Goal: Information Seeking & Learning: Learn about a topic

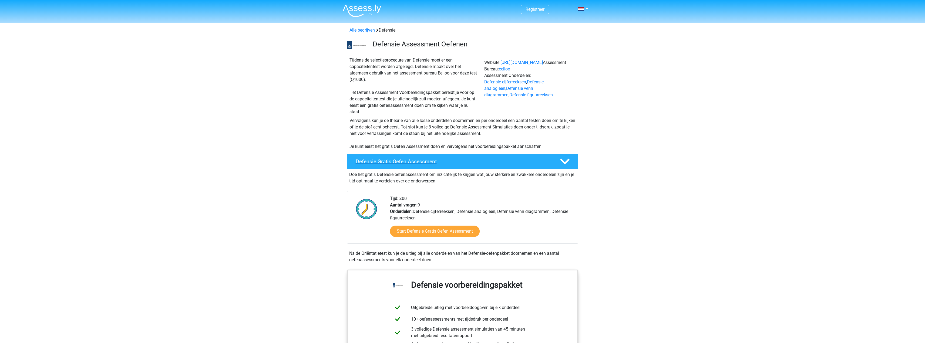
click at [414, 162] on h4 "Defensie Gratis Oefen Assessment" at bounding box center [453, 161] width 195 height 6
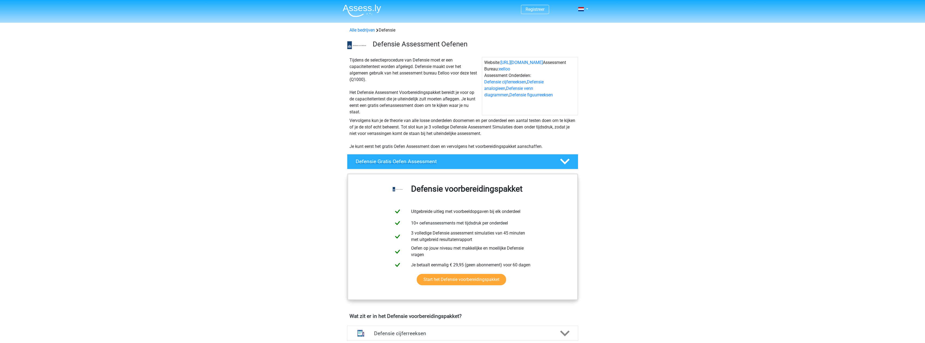
click at [415, 163] on h4 "Defensie Gratis Oefen Assessment" at bounding box center [453, 161] width 195 height 6
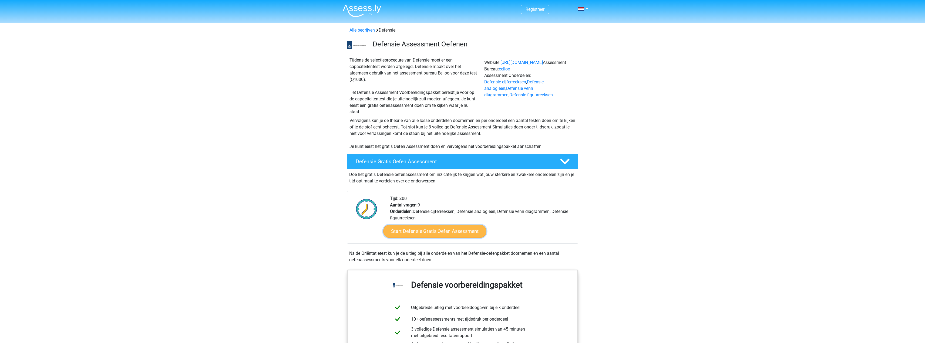
click at [437, 233] on link "Start Defensie Gratis Oefen Assessment" at bounding box center [434, 231] width 103 height 13
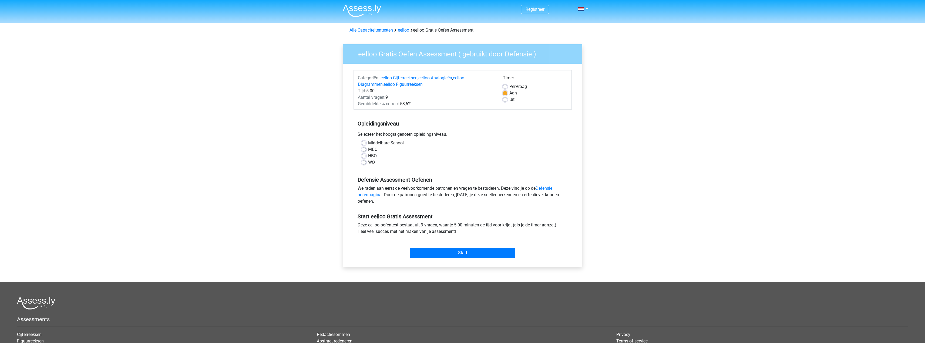
click at [372, 157] on label "HBO" at bounding box center [372, 156] width 9 height 6
click at [366, 157] on input "HBO" at bounding box center [364, 155] width 4 height 5
radio input "true"
click at [487, 251] on input "Start" at bounding box center [462, 253] width 105 height 10
click at [368, 164] on label "WO" at bounding box center [371, 162] width 7 height 6
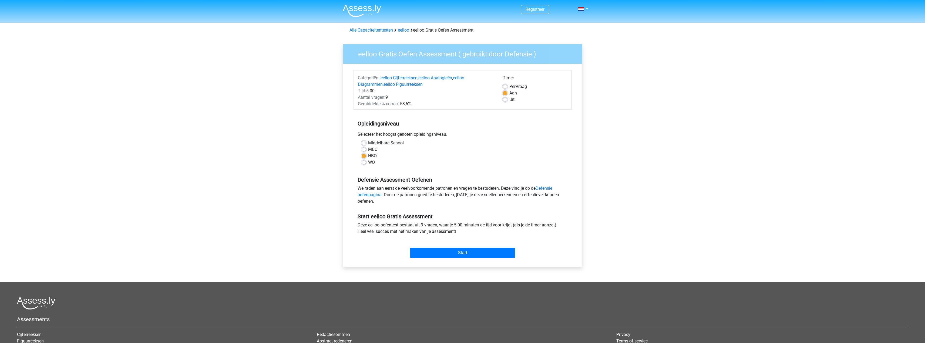
click at [363, 164] on input "WO" at bounding box center [364, 161] width 4 height 5
radio input "true"
click at [461, 255] on input "Start" at bounding box center [462, 253] width 105 height 10
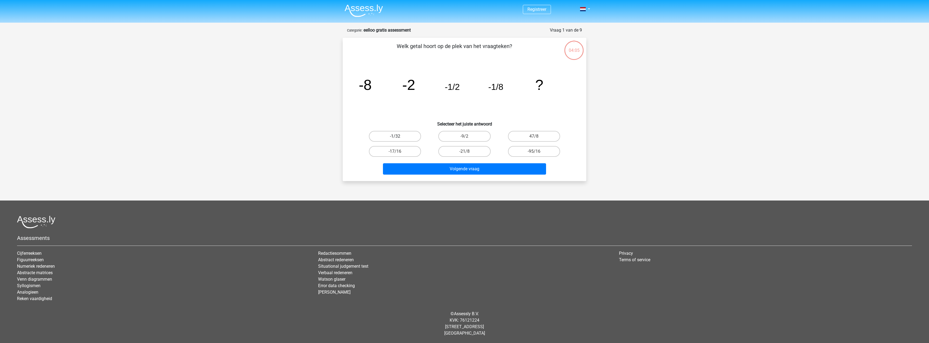
click at [398, 136] on label "-1/32" at bounding box center [395, 136] width 52 height 11
click at [398, 136] on input "-1/32" at bounding box center [397, 138] width 4 height 4
radio input "true"
click at [480, 170] on button "Volgende vraag" at bounding box center [464, 168] width 163 height 11
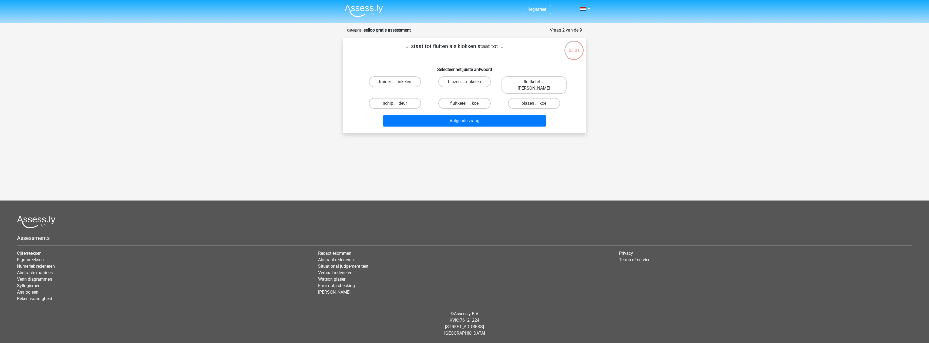
click at [544, 80] on label "fluitketel ... luiden" at bounding box center [533, 84] width 65 height 17
click at [537, 82] on input "fluitketel ... luiden" at bounding box center [536, 84] width 4 height 4
radio input "true"
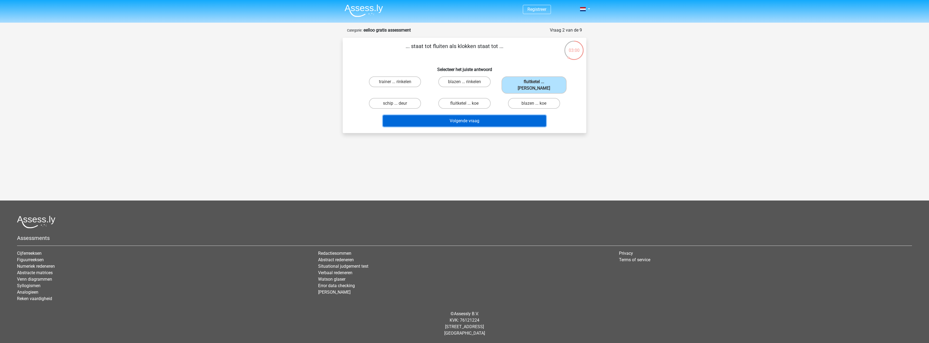
click at [495, 115] on button "Volgende vraag" at bounding box center [464, 120] width 163 height 11
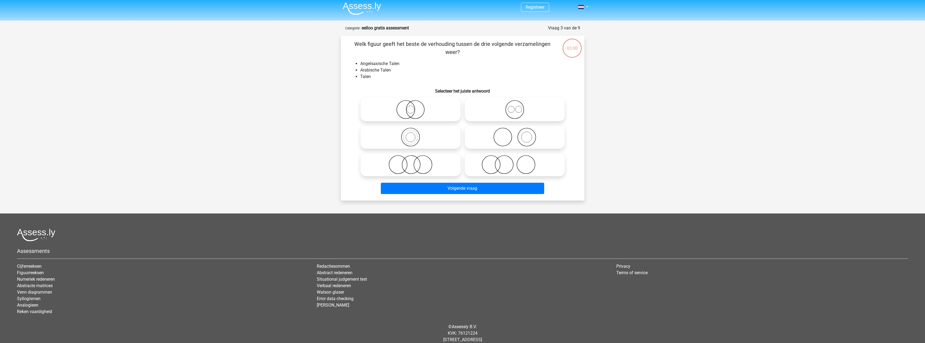
scroll to position [15, 0]
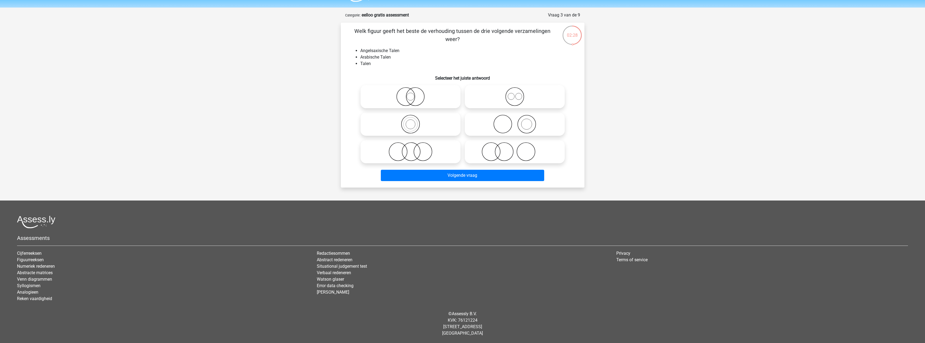
click at [522, 100] on icon at bounding box center [515, 96] width 96 height 19
click at [518, 94] on input "radio" at bounding box center [517, 92] width 4 height 4
radio input "true"
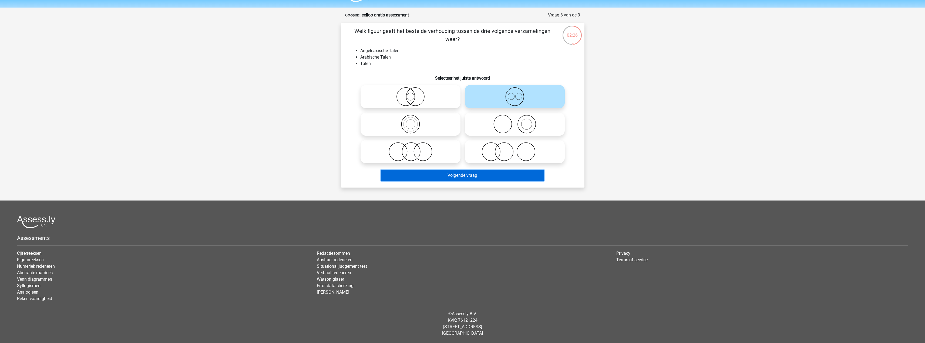
click at [456, 174] on button "Volgende vraag" at bounding box center [462, 175] width 163 height 11
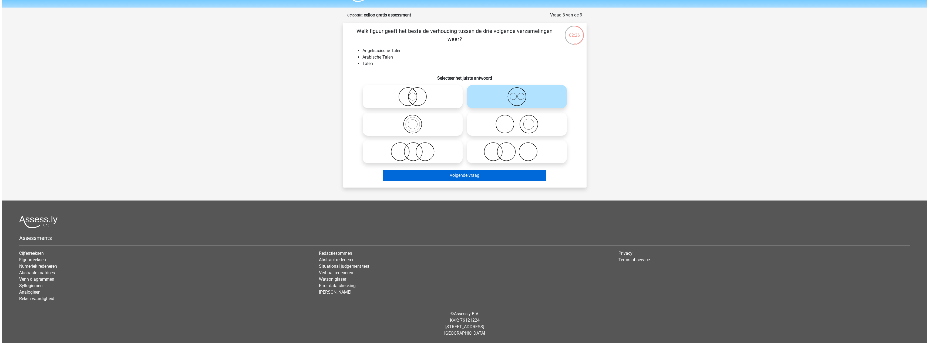
scroll to position [0, 0]
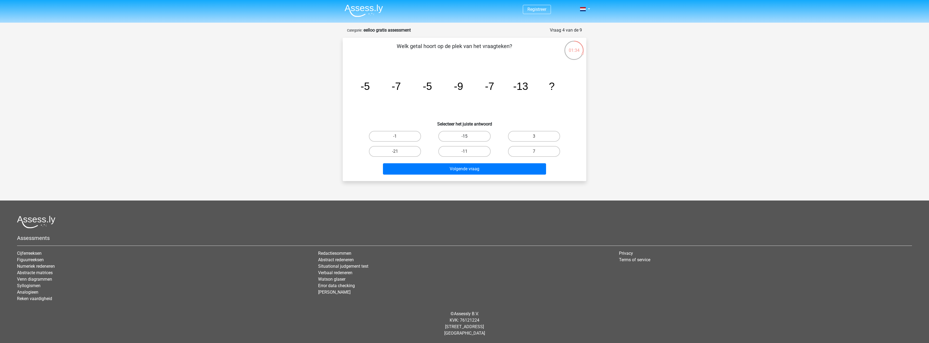
click at [471, 137] on label "-15" at bounding box center [464, 136] width 52 height 11
click at [468, 137] on input "-15" at bounding box center [466, 138] width 4 height 4
radio input "true"
click at [468, 167] on button "Volgende vraag" at bounding box center [464, 168] width 163 height 11
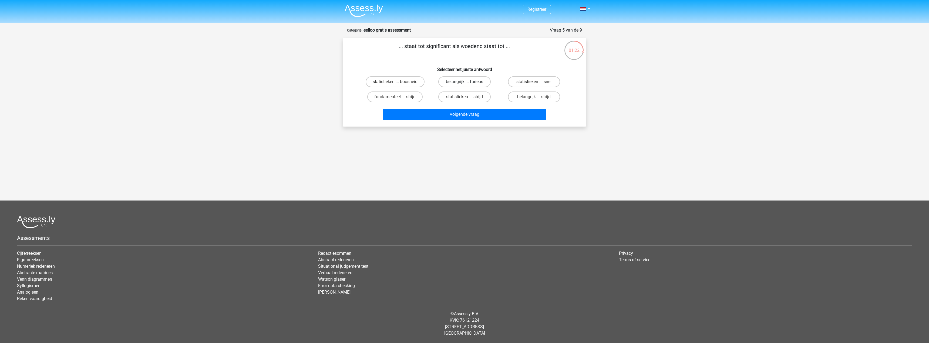
click at [477, 82] on label "belangrijk ... furieus" at bounding box center [464, 81] width 52 height 11
click at [468, 82] on input "belangrijk ... furieus" at bounding box center [466, 84] width 4 height 4
radio input "true"
click at [468, 113] on button "Volgende vraag" at bounding box center [464, 114] width 163 height 11
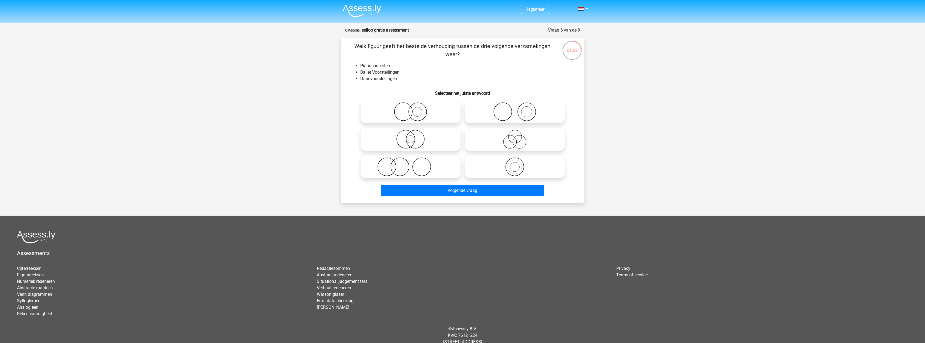
click at [517, 112] on icon at bounding box center [515, 111] width 96 height 19
click at [517, 109] on input "radio" at bounding box center [517, 108] width 4 height 4
radio input "true"
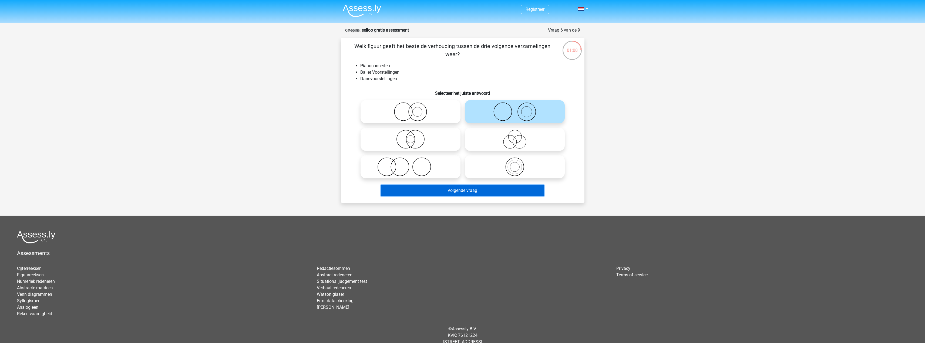
click at [456, 191] on button "Volgende vraag" at bounding box center [462, 190] width 163 height 11
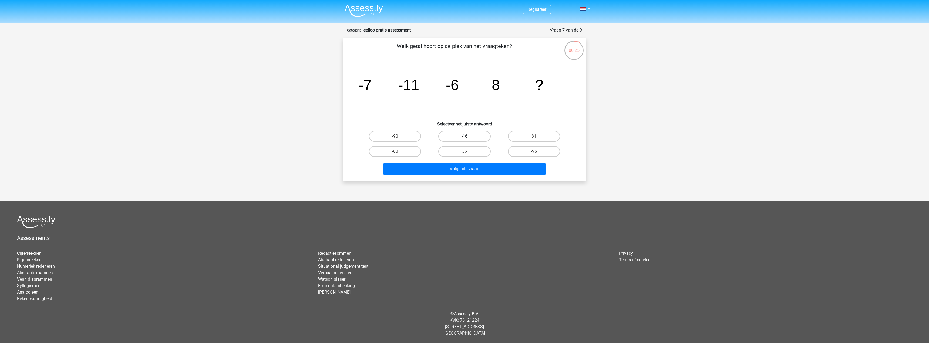
click at [471, 138] on label "-16" at bounding box center [464, 136] width 52 height 11
click at [468, 138] on input "-16" at bounding box center [466, 138] width 4 height 4
radio input "true"
click at [466, 172] on button "Volgende vraag" at bounding box center [464, 168] width 163 height 11
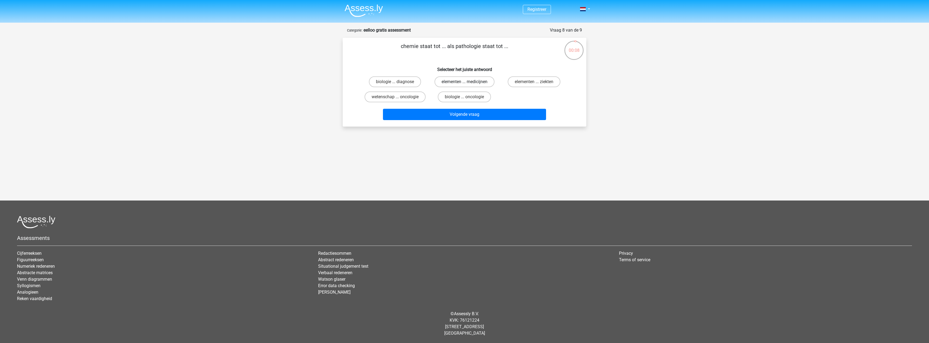
click at [468, 81] on label "elementen ... medicijnen" at bounding box center [464, 81] width 60 height 11
click at [468, 82] on input "elementen ... medicijnen" at bounding box center [466, 84] width 4 height 4
radio input "true"
click at [447, 114] on button "Volgende vraag" at bounding box center [464, 114] width 163 height 11
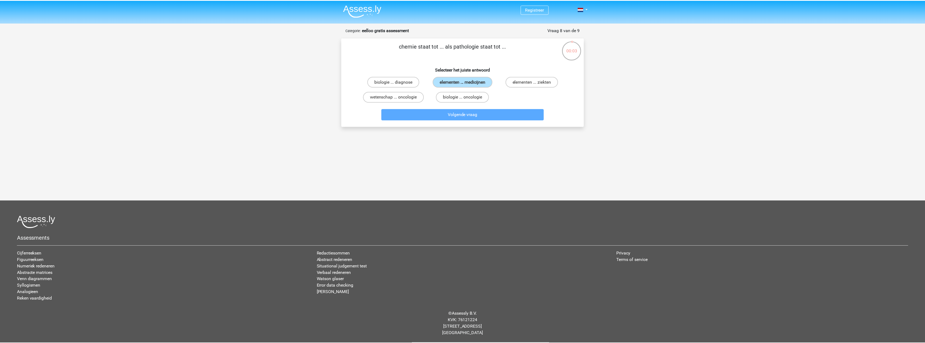
scroll to position [15, 0]
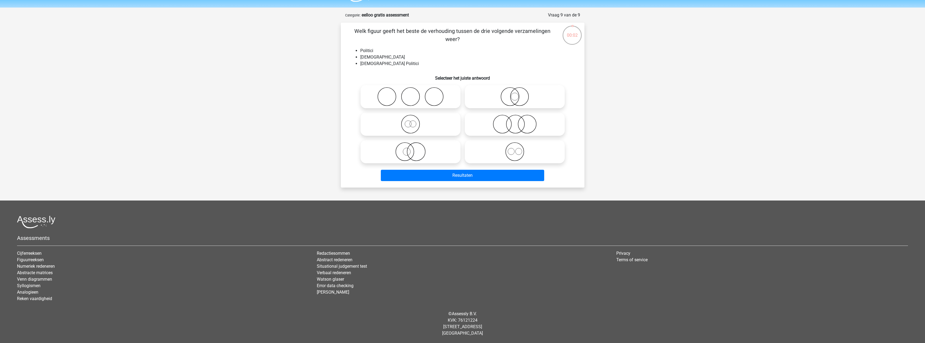
click at [437, 102] on icon at bounding box center [411, 96] width 96 height 19
click at [414, 94] on input "radio" at bounding box center [412, 92] width 4 height 4
radio input "true"
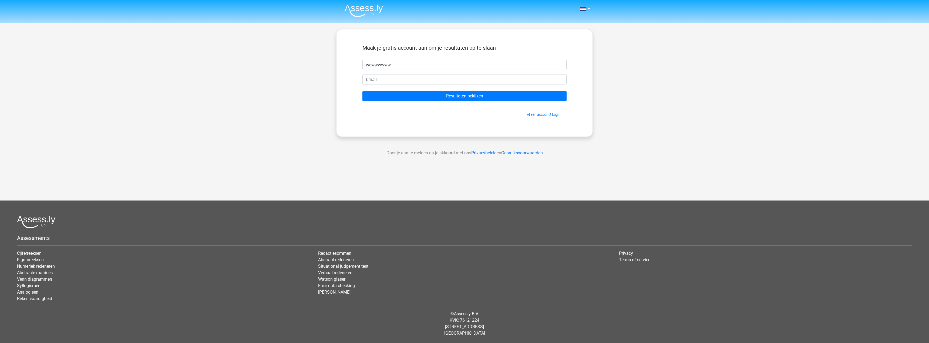
type input "wewwwwww"
click at [438, 80] on input "email" at bounding box center [464, 79] width 204 height 10
type input "jelleventjes@gmail.com"
click at [459, 98] on input "Resultaten bekijken" at bounding box center [464, 96] width 204 height 10
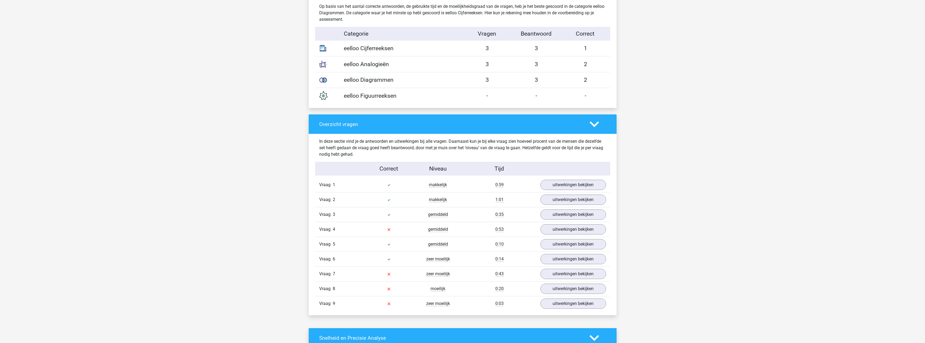
scroll to position [459, 0]
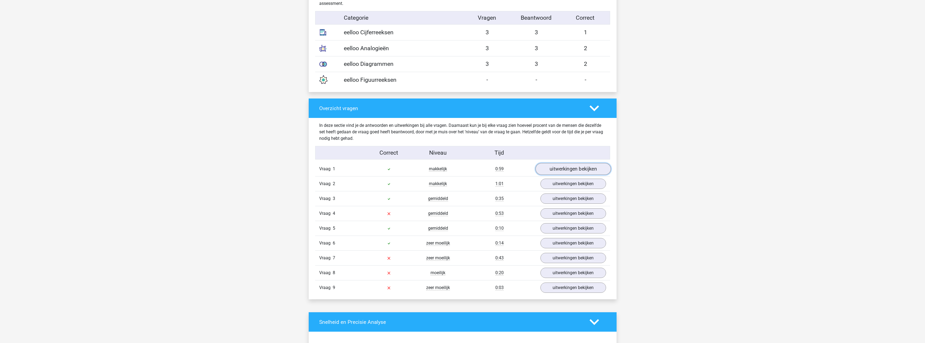
click at [576, 170] on link "uitwerkingen bekijken" at bounding box center [572, 169] width 75 height 12
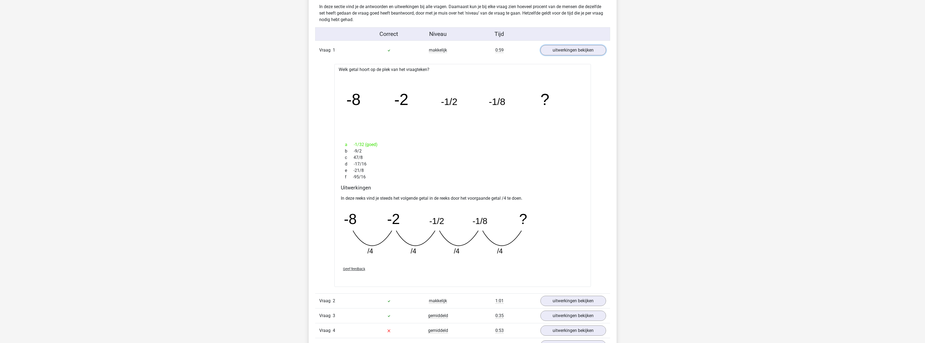
scroll to position [675, 0]
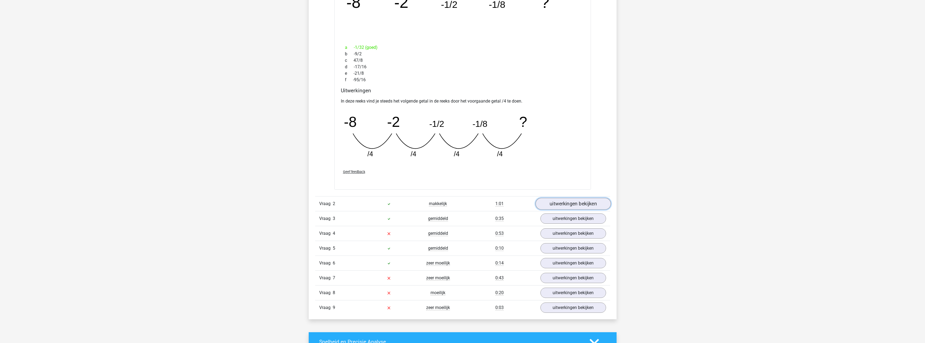
click at [575, 204] on link "uitwerkingen bekijken" at bounding box center [572, 204] width 75 height 12
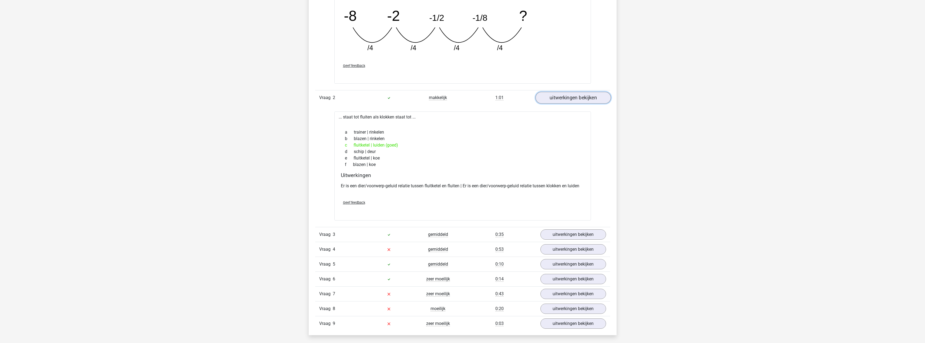
scroll to position [810, 0]
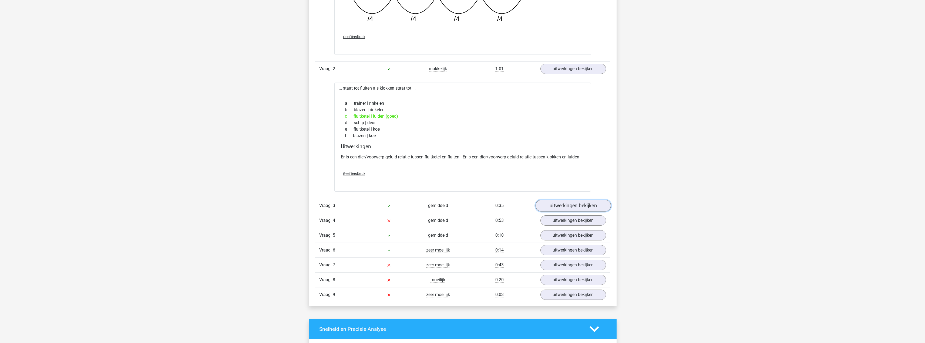
click at [578, 206] on link "uitwerkingen bekijken" at bounding box center [572, 206] width 75 height 12
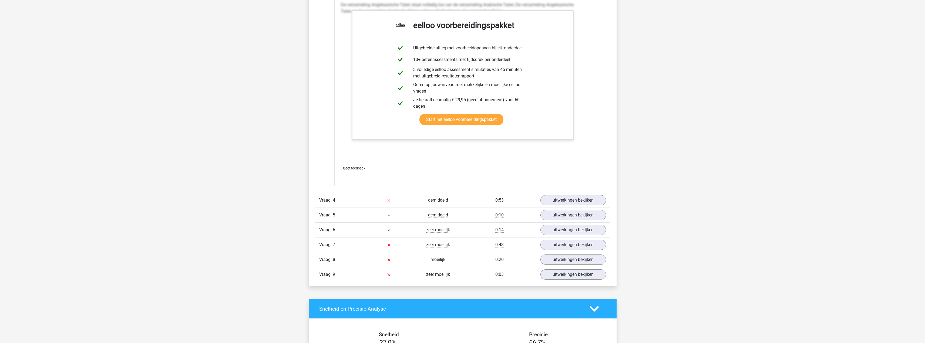
scroll to position [1188, 0]
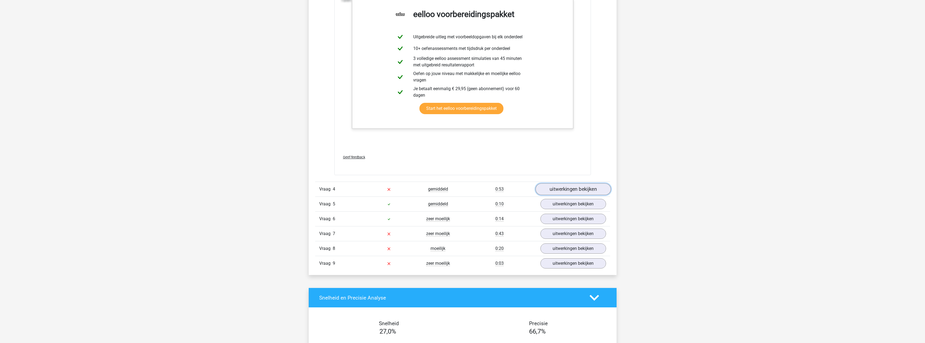
click at [577, 190] on link "uitwerkingen bekijken" at bounding box center [572, 190] width 75 height 12
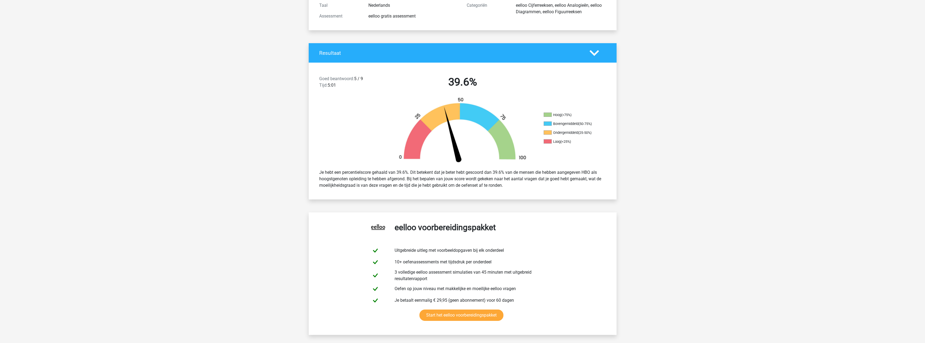
scroll to position [0, 0]
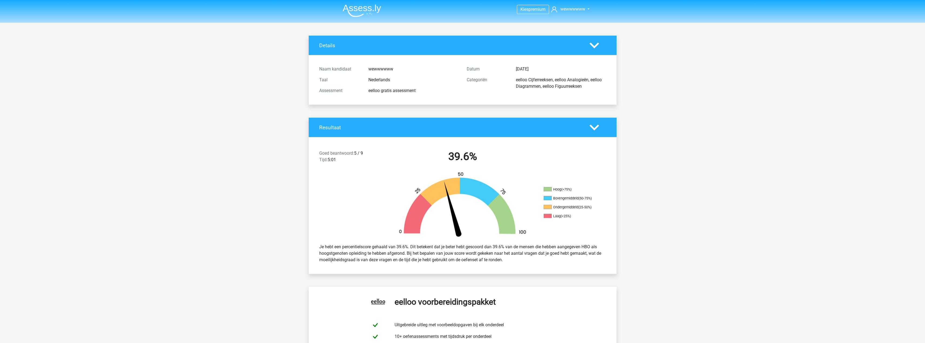
click at [567, 3] on nav "Kies premium wewwwwww [EMAIL_ADDRESS][DOMAIN_NAME]" at bounding box center [462, 10] width 248 height 18
click at [563, 9] on span "wewwwwww" at bounding box center [572, 8] width 25 height 5
click at [566, 11] on span "wewwwwww" at bounding box center [572, 8] width 25 height 5
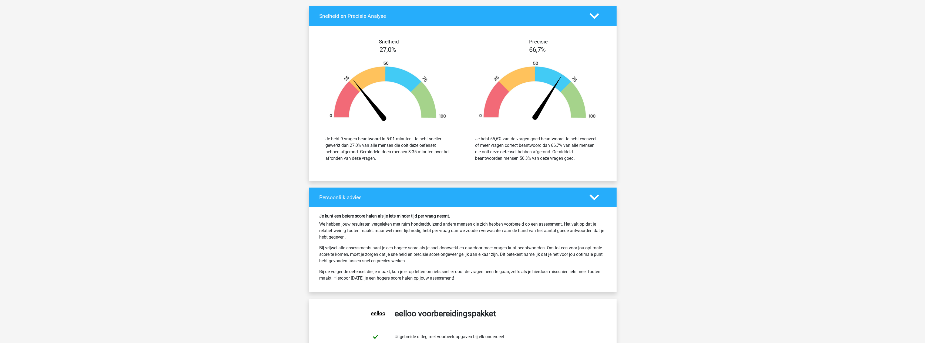
scroll to position [1728, 0]
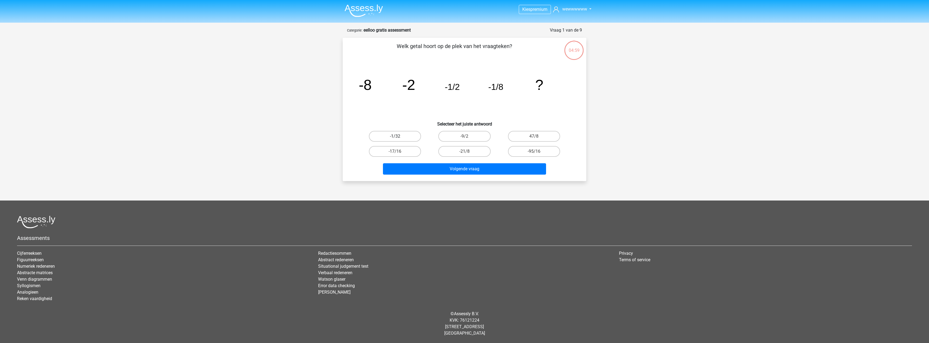
drag, startPoint x: 410, startPoint y: 132, endPoint x: 414, endPoint y: 140, distance: 8.8
click at [410, 132] on label "-1/32" at bounding box center [395, 136] width 52 height 11
click at [399, 136] on input "-1/32" at bounding box center [397, 138] width 4 height 4
radio input "true"
click at [435, 170] on button "Volgende vraag" at bounding box center [464, 168] width 163 height 11
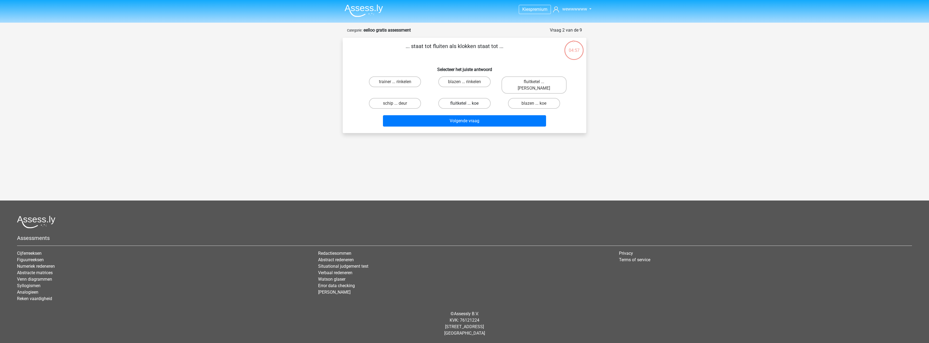
click at [478, 98] on label "fluitketel ... koe" at bounding box center [464, 103] width 52 height 11
click at [468, 103] on input "fluitketel ... koe" at bounding box center [466, 105] width 4 height 4
radio input "true"
click at [481, 116] on button "Volgende vraag" at bounding box center [464, 120] width 163 height 11
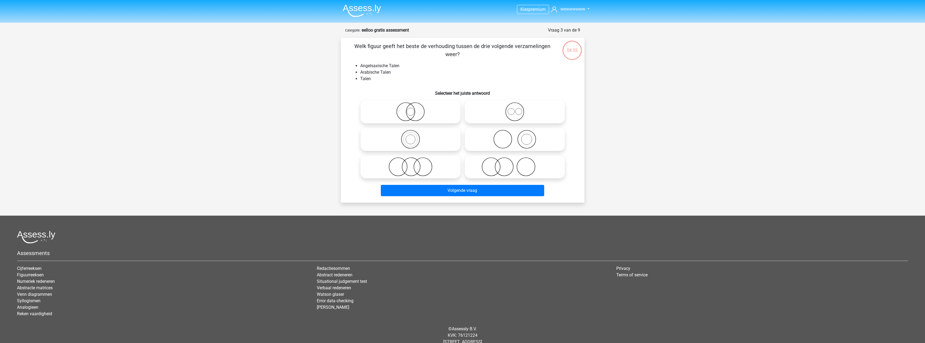
drag, startPoint x: 558, startPoint y: 53, endPoint x: 498, endPoint y: 55, distance: 60.2
click at [557, 52] on div "Welk figuur geeft het beste de verhouding tussen de drie volgende verzamelingen…" at bounding box center [462, 120] width 239 height 156
drag, startPoint x: 301, startPoint y: 63, endPoint x: 397, endPoint y: 43, distance: 98.1
click at [397, 43] on div "Kies premium wewwwwww [EMAIL_ADDRESS][DOMAIN_NAME]" at bounding box center [462, 179] width 925 height 358
click at [630, 67] on div "Kies premium wewwwwww [EMAIL_ADDRESS][DOMAIN_NAME]" at bounding box center [462, 179] width 925 height 358
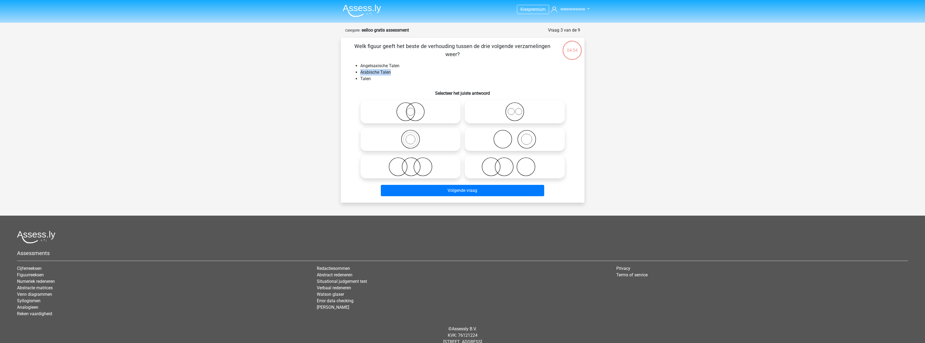
drag, startPoint x: 624, startPoint y: 75, endPoint x: 498, endPoint y: 112, distance: 131.5
click at [551, 98] on div "Kies premium wewwwwww [EMAIL_ADDRESS][DOMAIN_NAME]" at bounding box center [462, 179] width 925 height 358
